Goal: Task Accomplishment & Management: Manage account settings

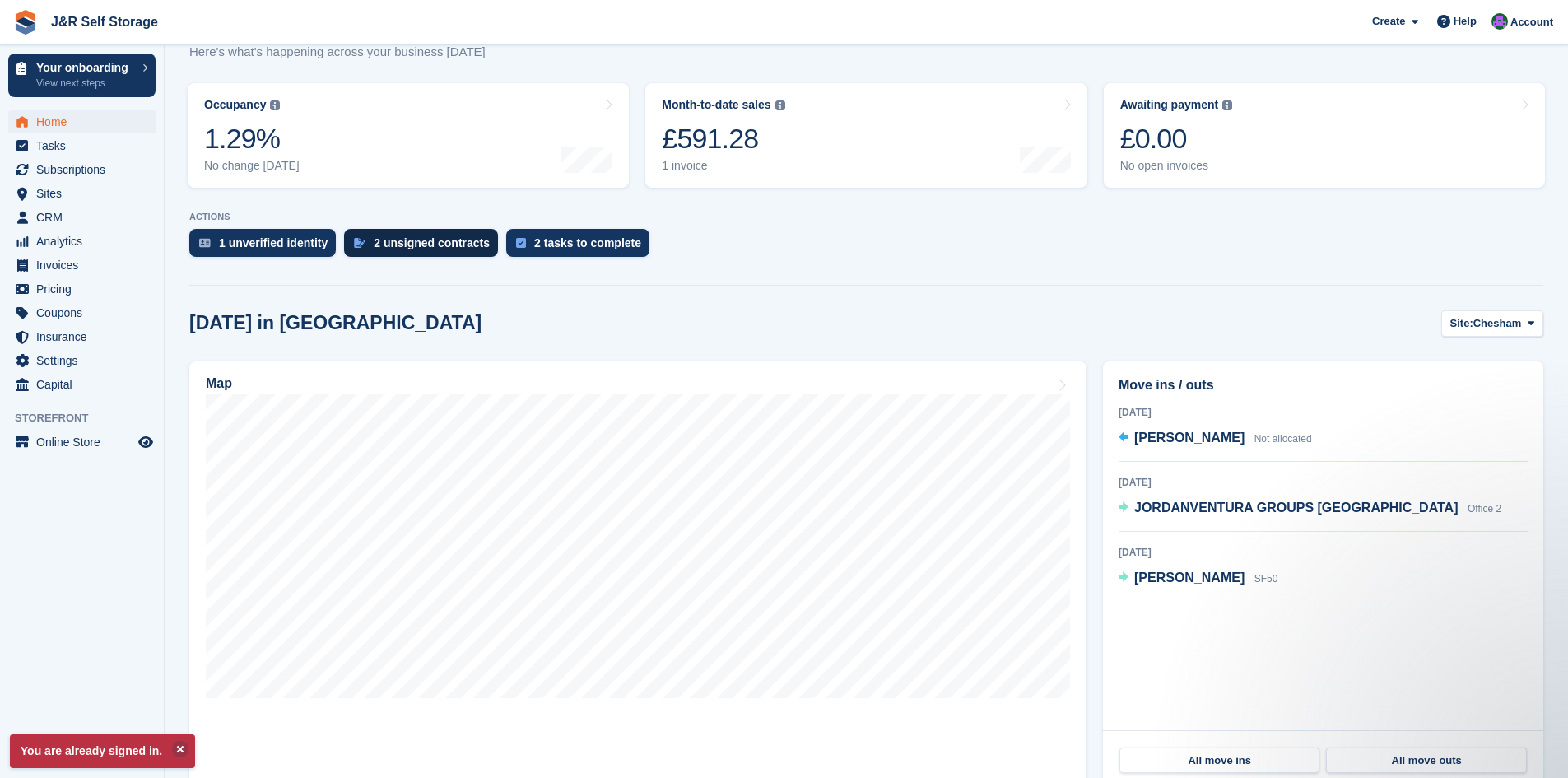
scroll to position [230, 0]
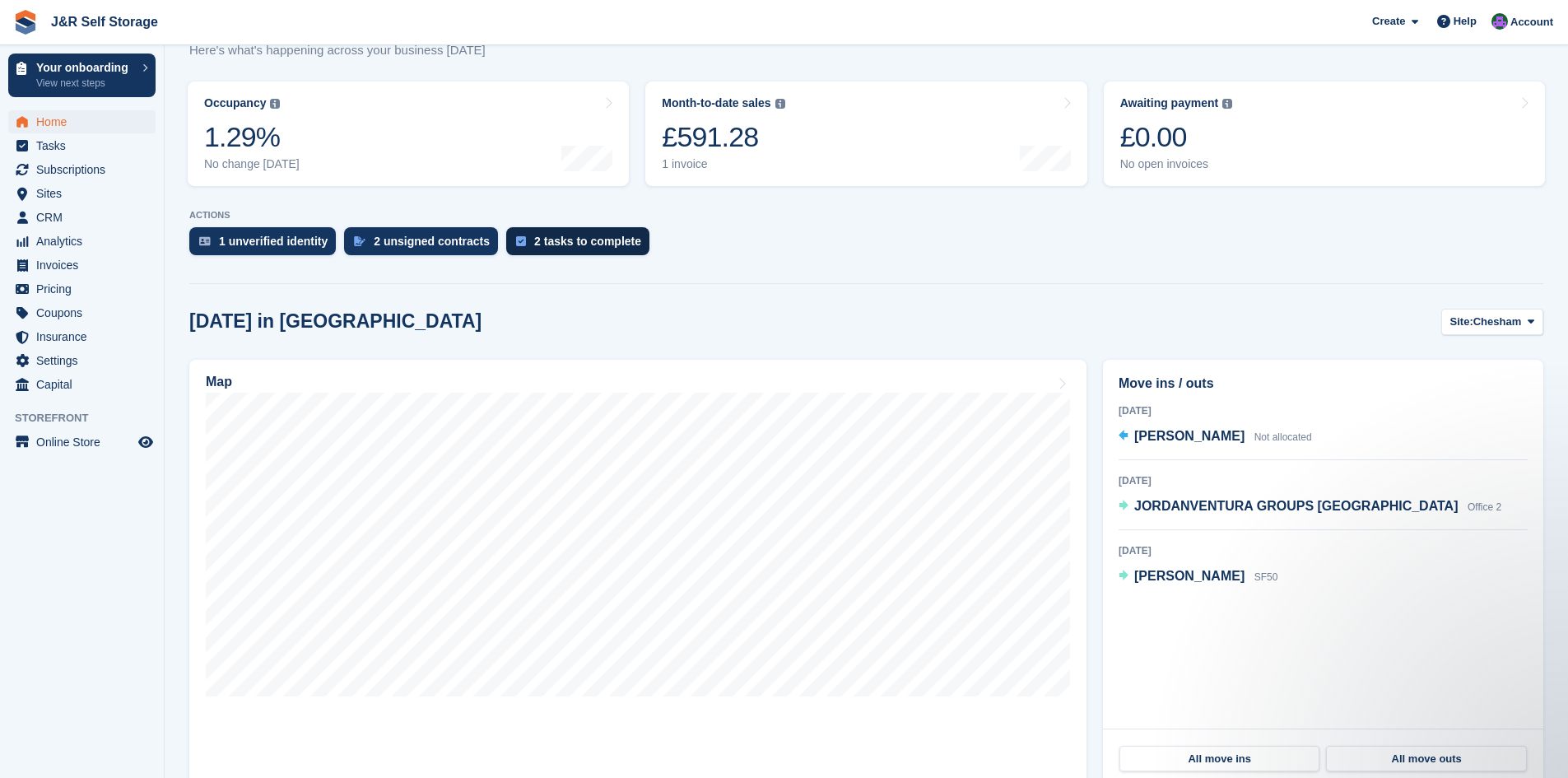
click at [596, 244] on div "2 tasks to complete" at bounding box center [588, 241] width 107 height 13
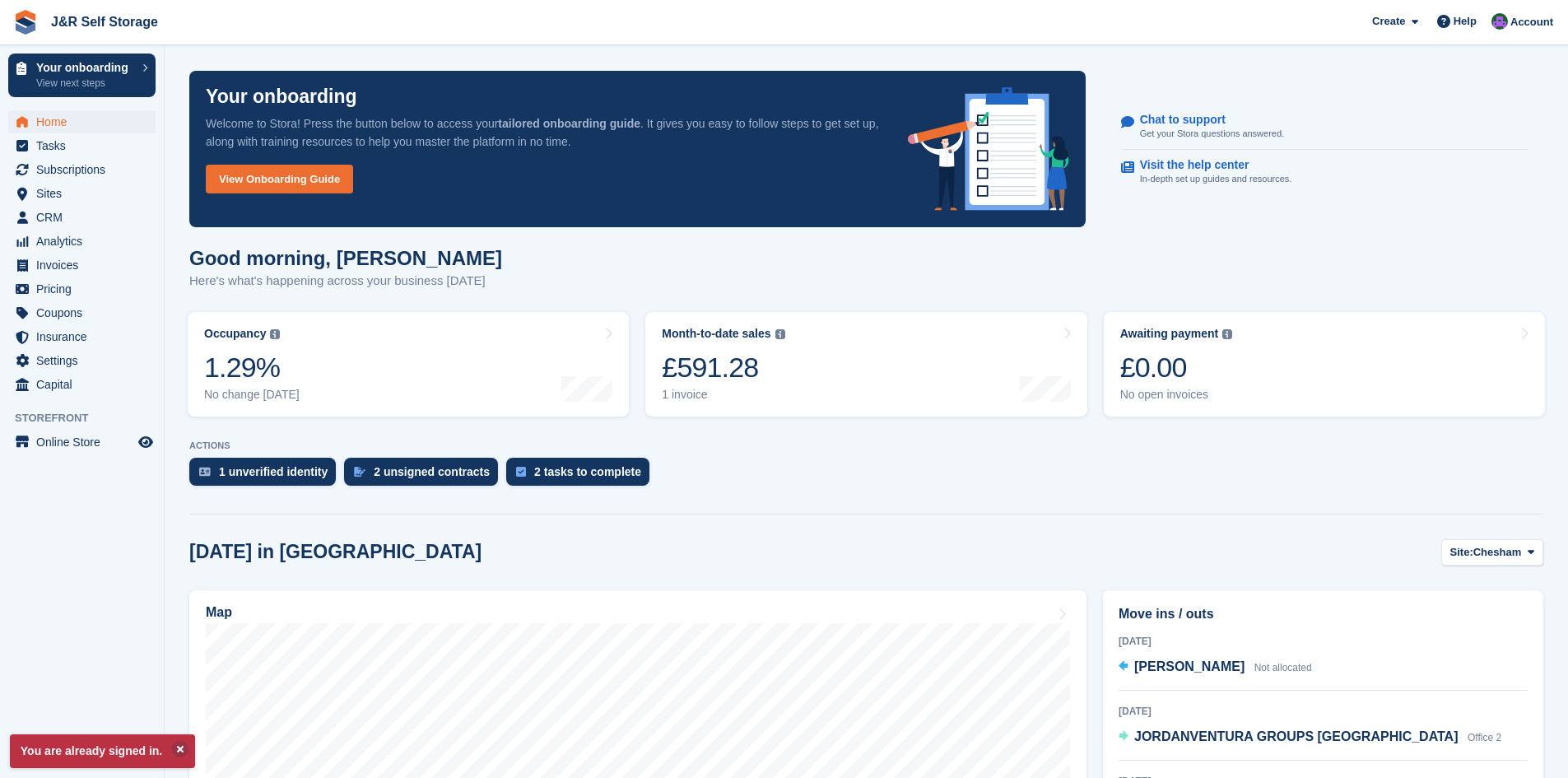
scroll to position [230, 0]
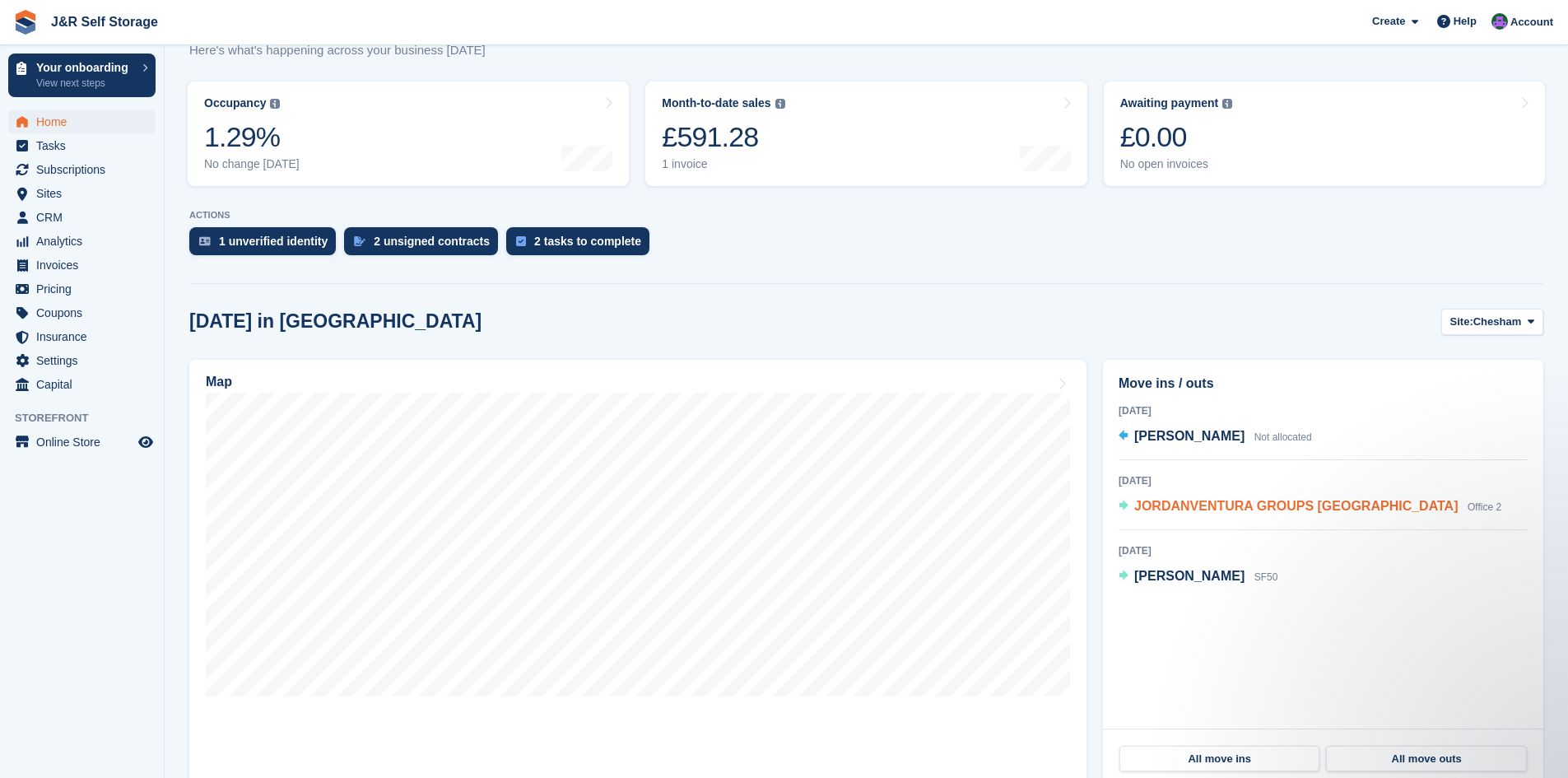
click at [1213, 501] on span "JORDANVENTURA GROUPS [GEOGRAPHIC_DATA]" at bounding box center [1296, 506] width 324 height 14
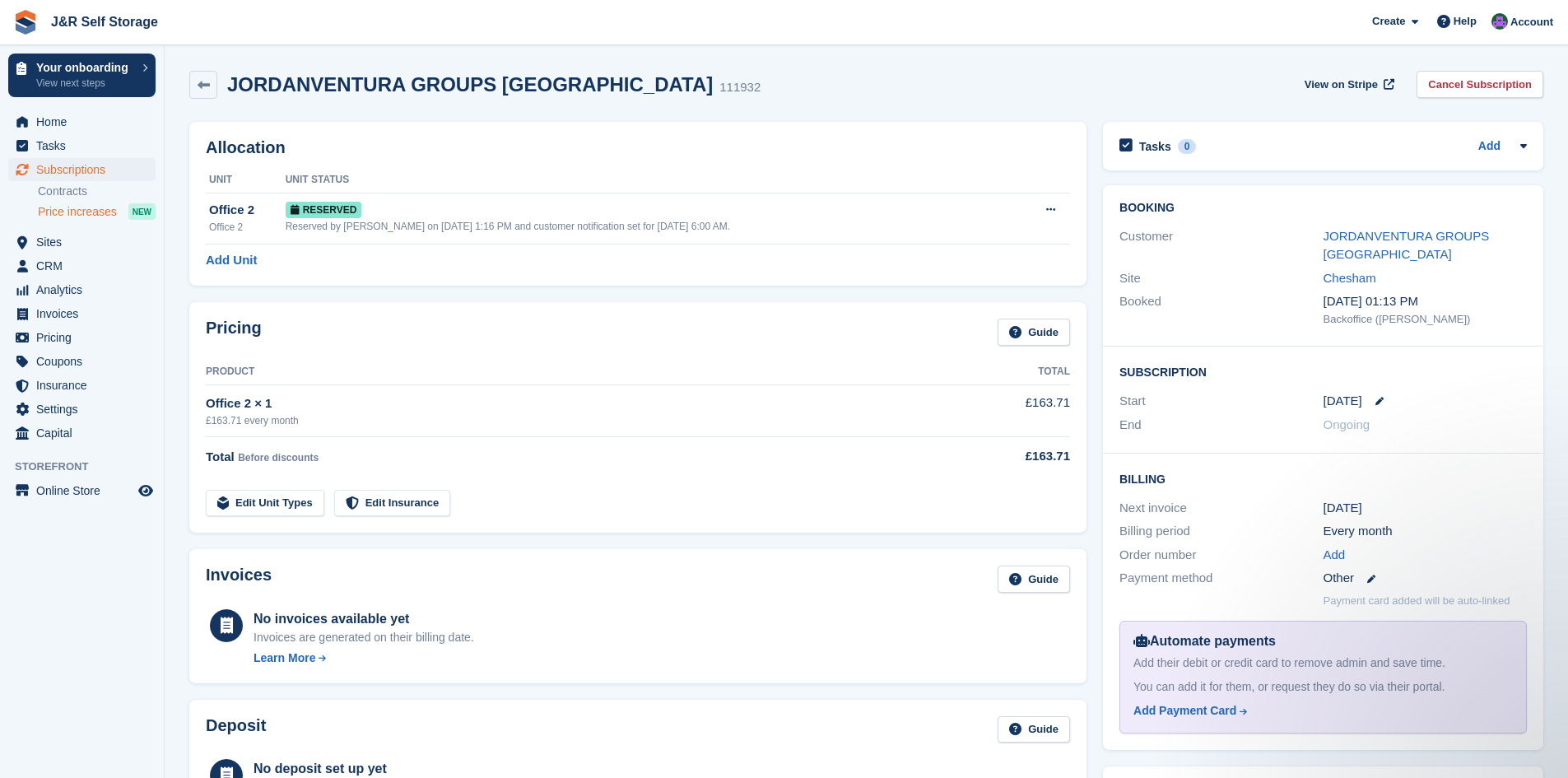
click at [94, 207] on span "Price increases" at bounding box center [77, 213] width 79 height 16
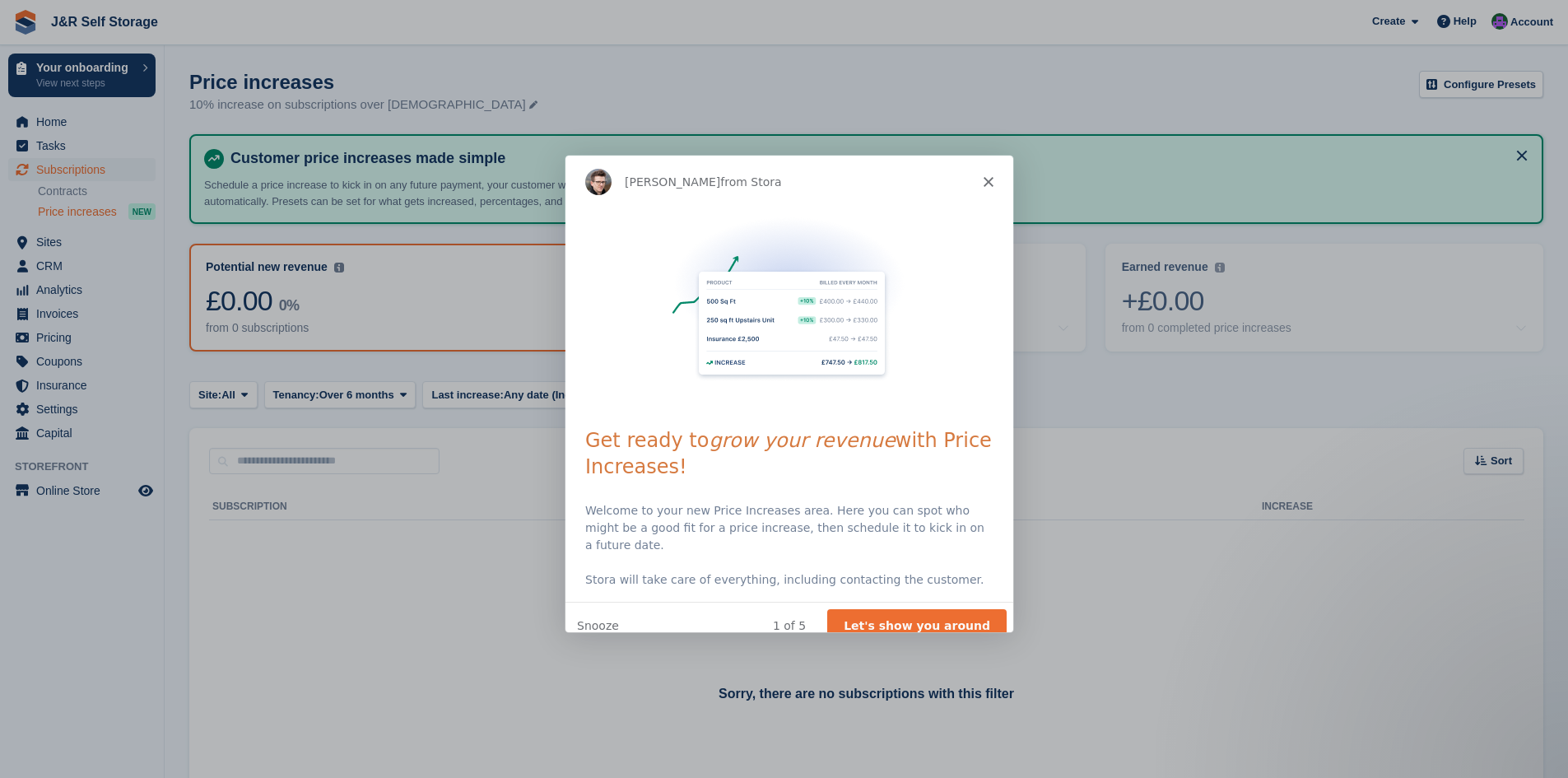
click at [987, 184] on icon "Close" at bounding box center [987, 180] width 10 height 10
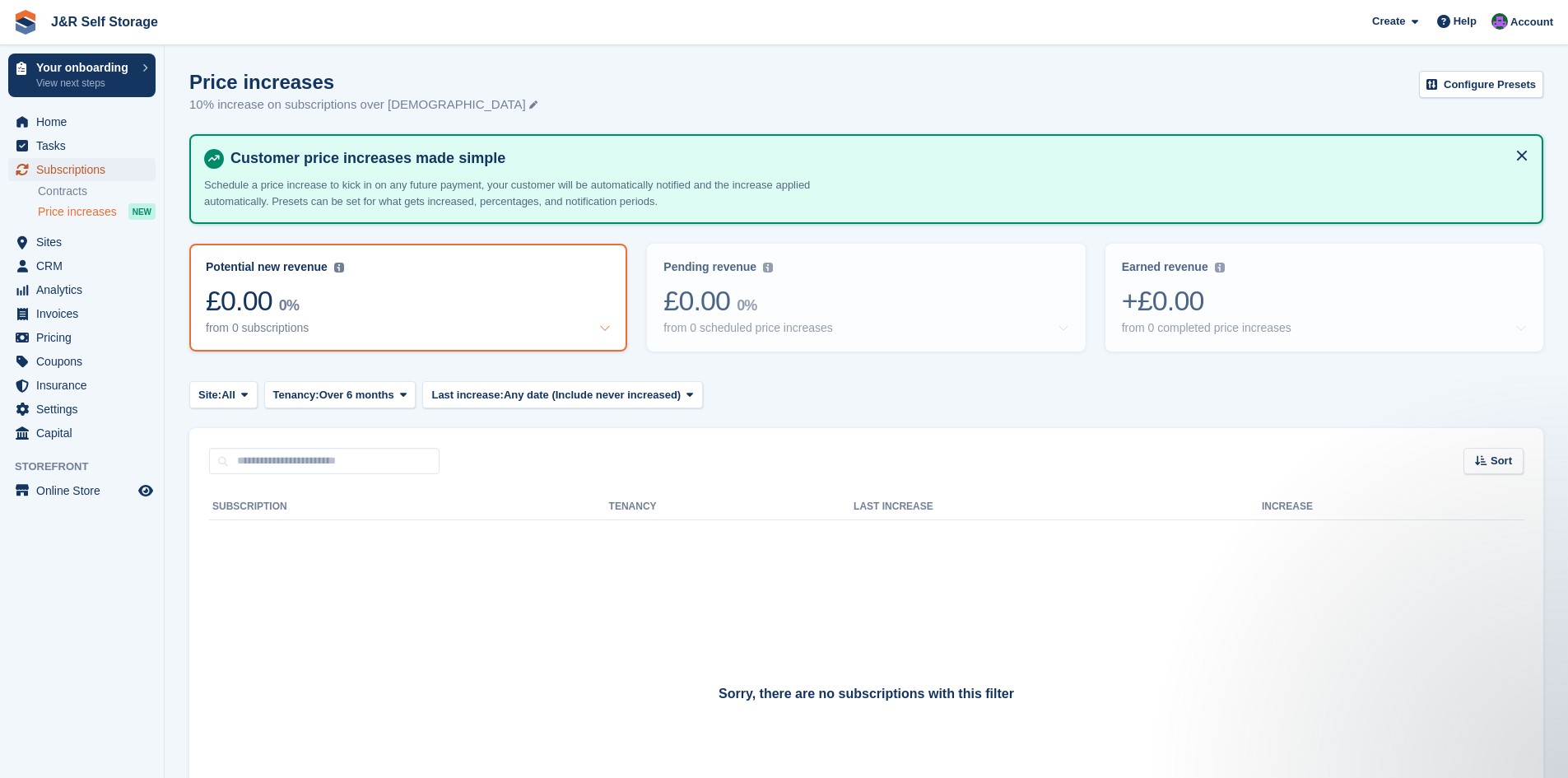
click at [68, 170] on span "Subscriptions" at bounding box center [85, 170] width 99 height 23
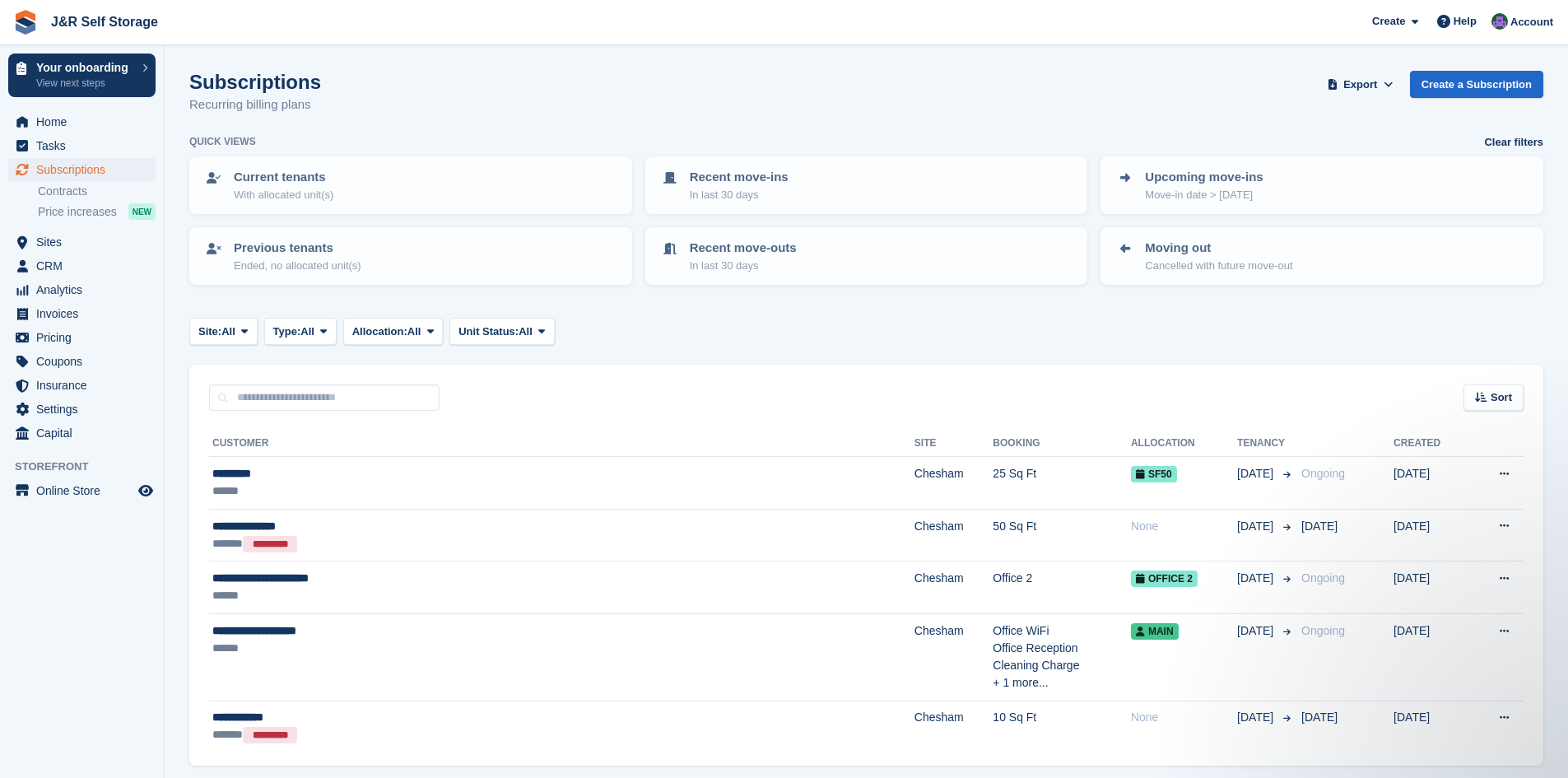
click at [1493, 64] on section "Subscriptions Recurring billing plans Export Export Subscriptions Export a CSV …" at bounding box center [866, 417] width 1404 height 835
click at [1490, 78] on link "Create a Subscription" at bounding box center [1476, 84] width 133 height 28
